Goal: Information Seeking & Learning: Learn about a topic

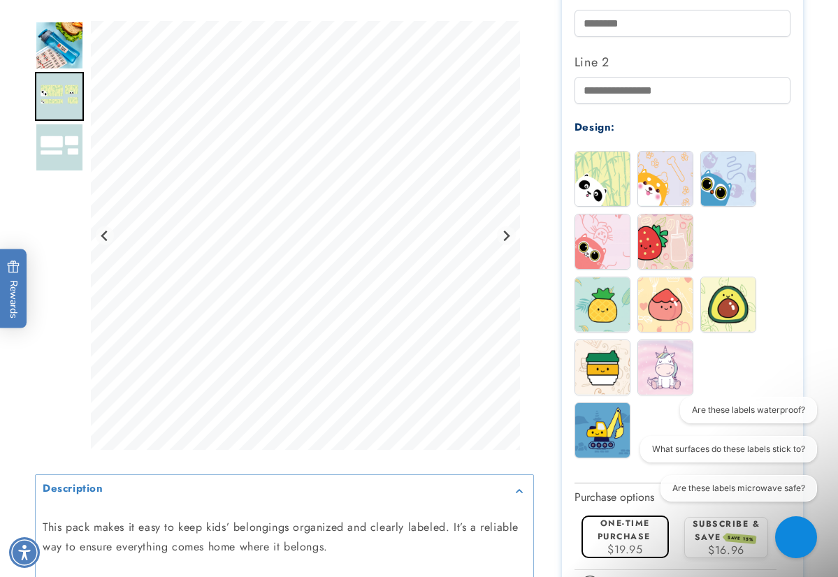
click at [830, 270] on div "Description" at bounding box center [419, 158] width 838 height 1232
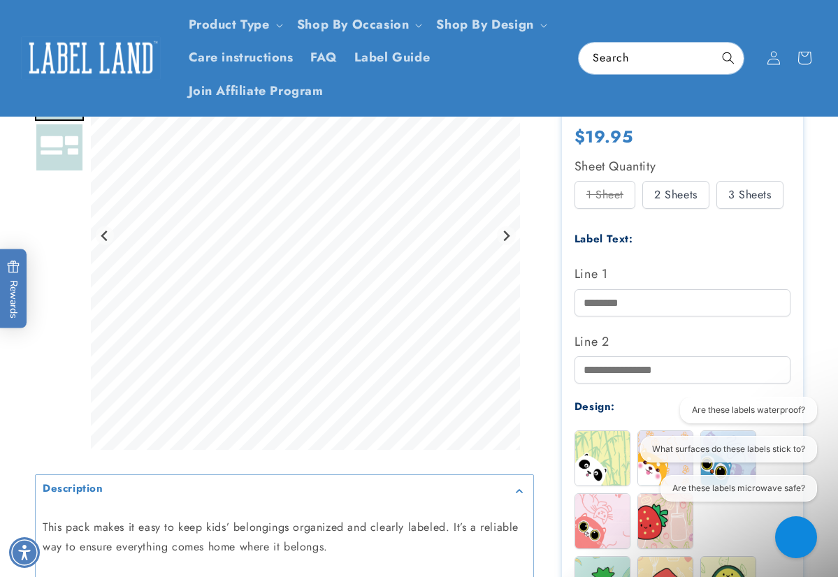
scroll to position [70, 0]
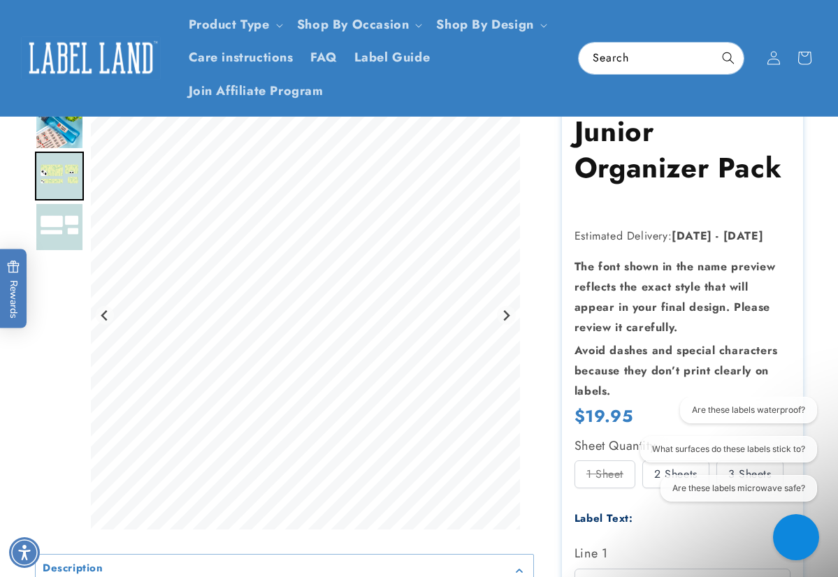
click at [800, 531] on icon "Gorgias live chat" at bounding box center [795, 537] width 15 height 15
